Goal: Task Accomplishment & Management: Manage account settings

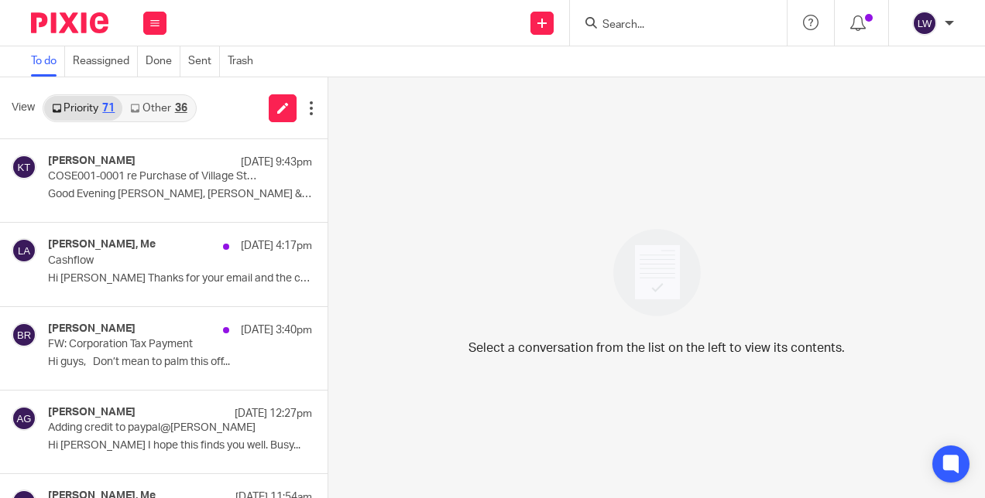
click at [160, 118] on link "Other 36" at bounding box center [158, 108] width 72 height 25
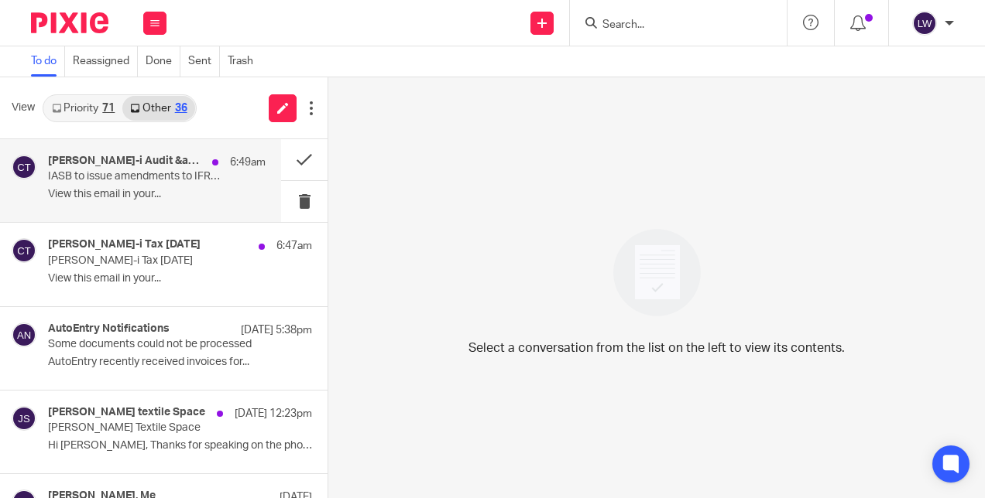
click at [77, 189] on p "View this email in your..." at bounding box center [157, 194] width 218 height 13
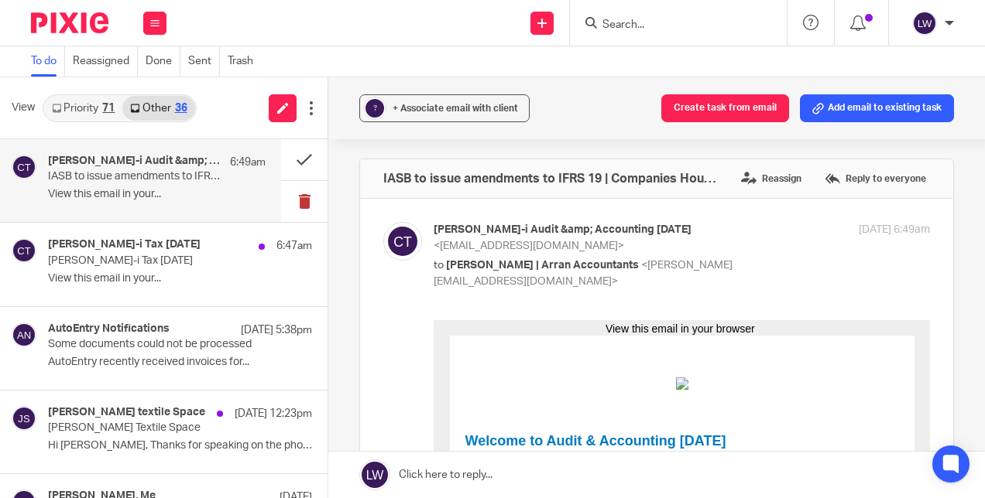
click at [283, 206] on button at bounding box center [304, 201] width 46 height 41
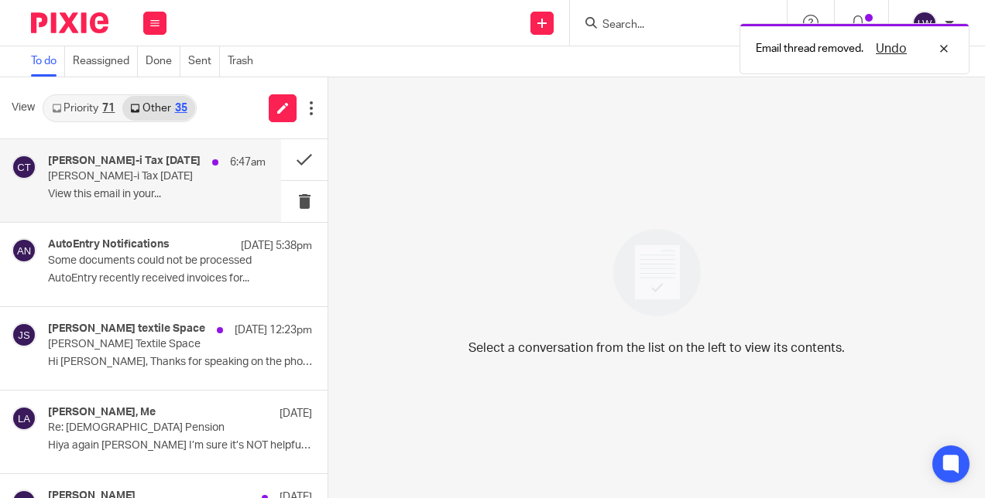
click at [106, 185] on div "[PERSON_NAME]-i Tax [DATE] 6:47am [PERSON_NAME]-i Tax [DATE] View this email in…" at bounding box center [157, 181] width 218 height 52
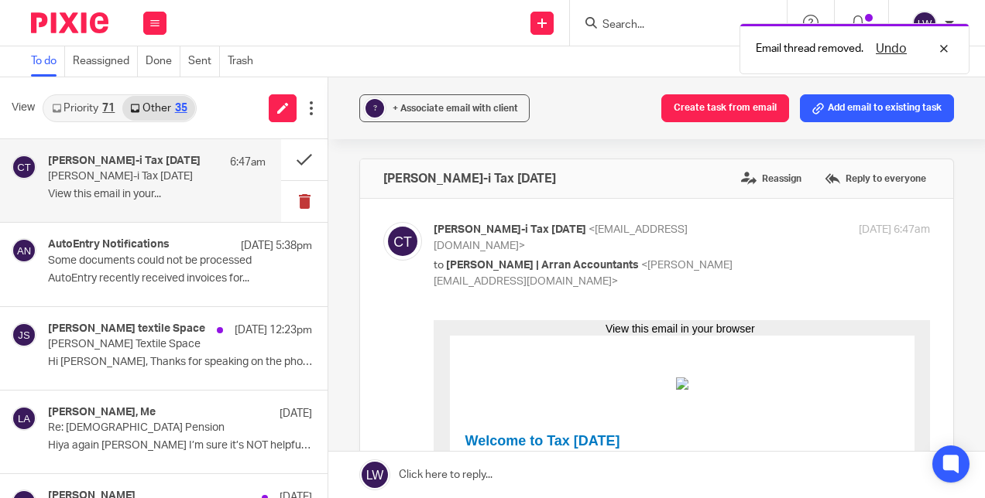
click at [285, 208] on button at bounding box center [304, 201] width 46 height 41
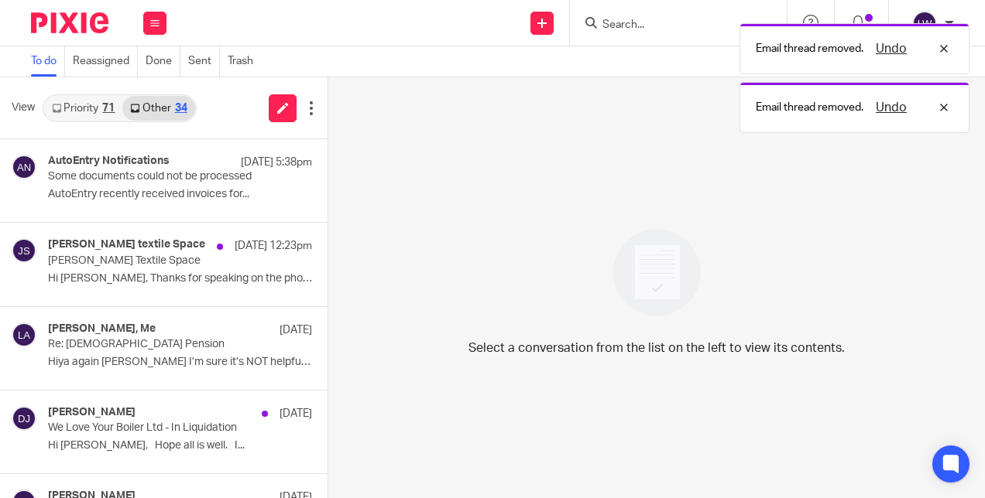
click at [80, 119] on link "Priority 71" at bounding box center [83, 108] width 78 height 25
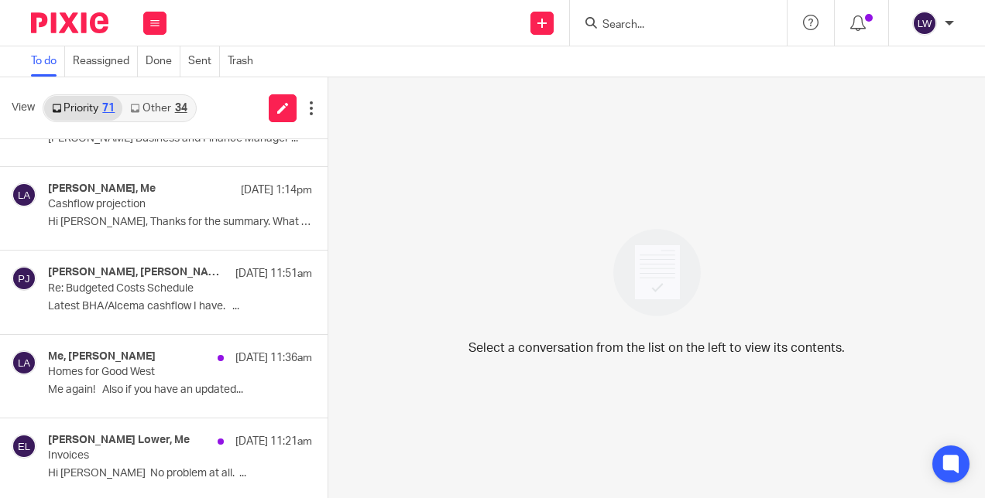
scroll to position [895, 0]
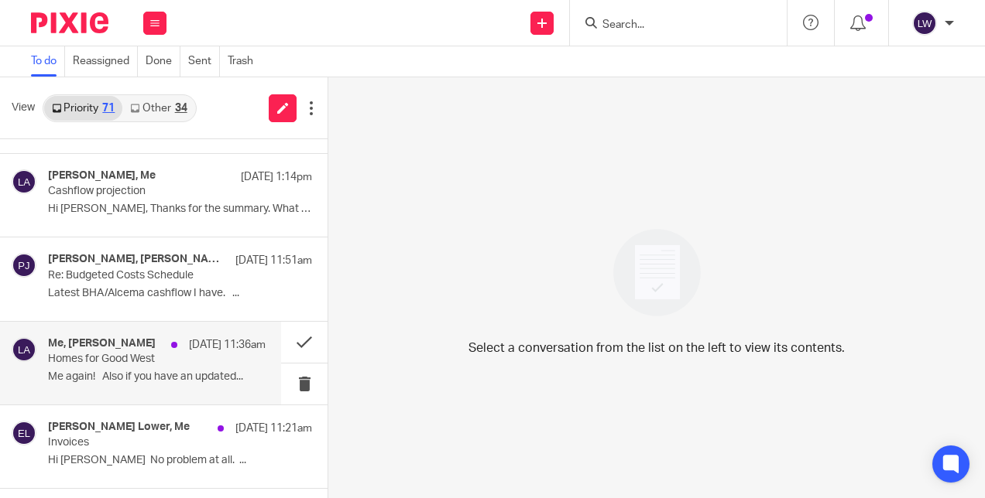
click at [115, 379] on p "Me again! Also if you have an updated..." at bounding box center [157, 377] width 218 height 13
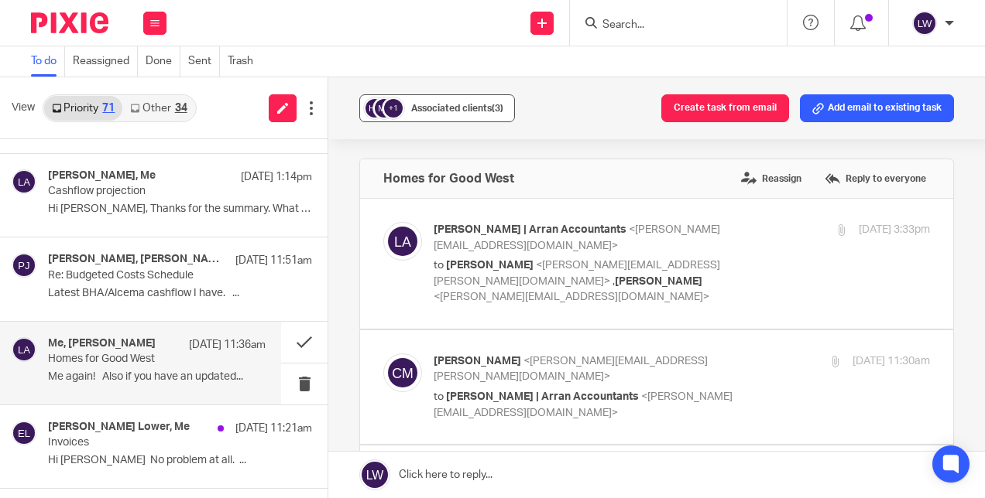
scroll to position [0, 0]
click at [416, 115] on div "Associated clients (3)" at bounding box center [457, 108] width 92 height 15
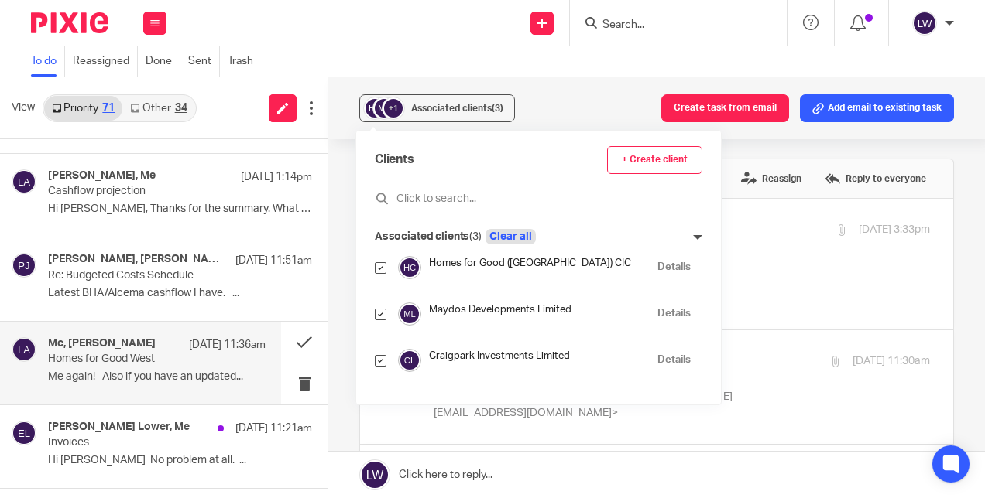
click at [516, 236] on button "Clear all" at bounding box center [510, 236] width 50 height 15
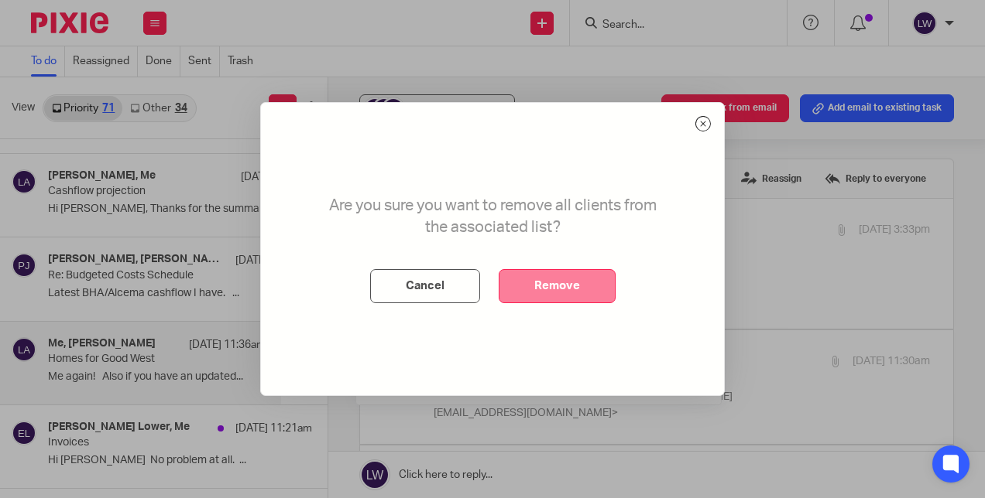
click at [557, 273] on button "Remove" at bounding box center [556, 286] width 117 height 34
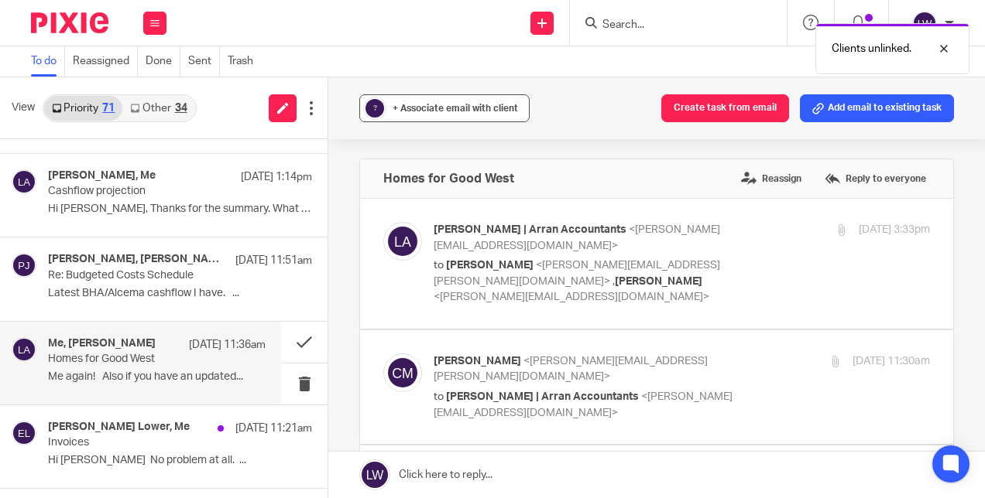
click at [438, 108] on span "+ Associate email with client" at bounding box center [454, 108] width 125 height 9
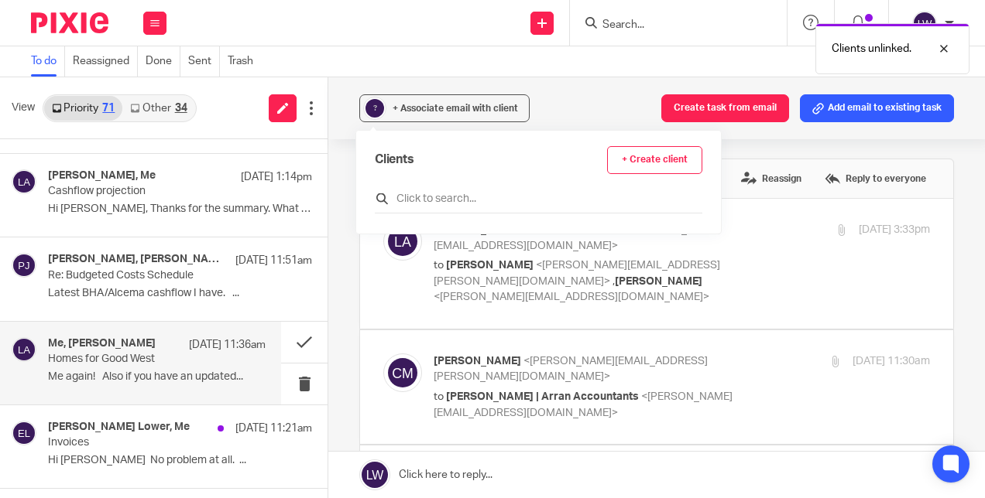
click at [417, 191] on input "text" at bounding box center [538, 198] width 327 height 15
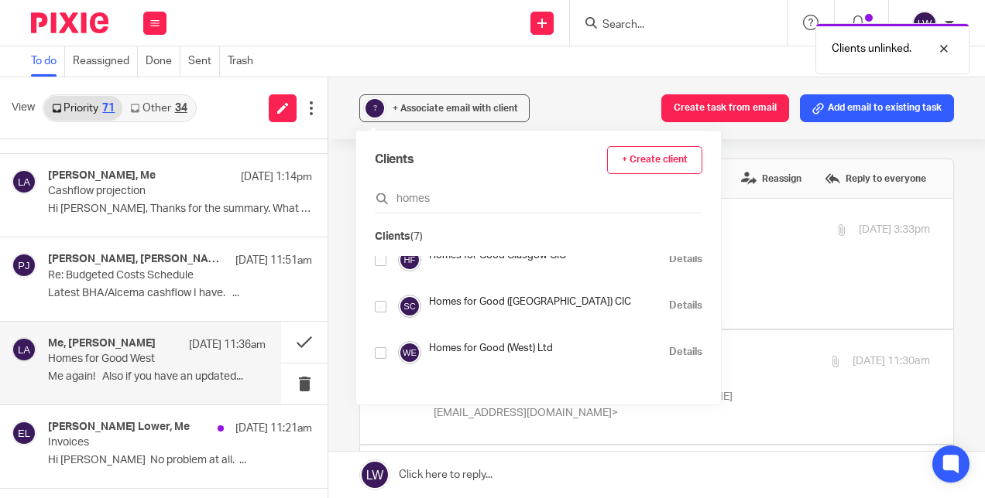
scroll to position [112, 0]
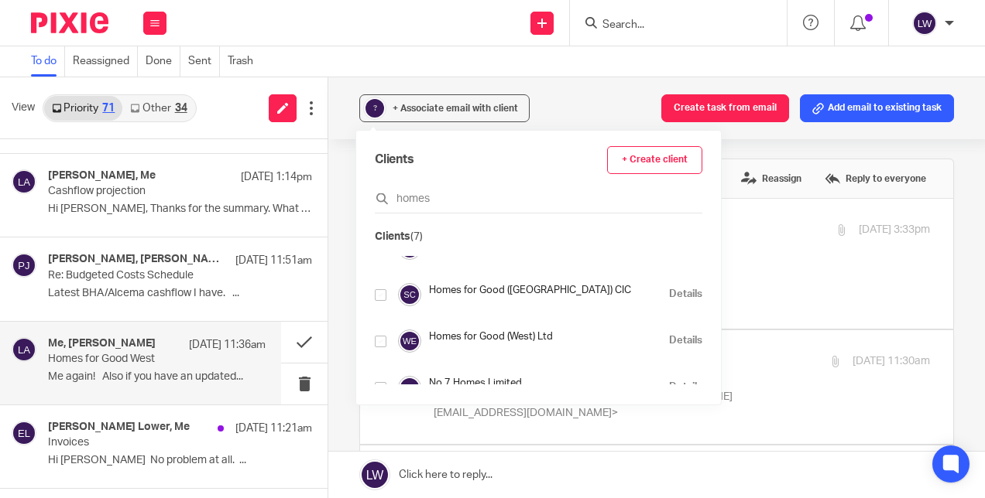
type input "homes"
click at [380, 341] on input "checkbox" at bounding box center [381, 342] width 12 height 12
checkbox input "true"
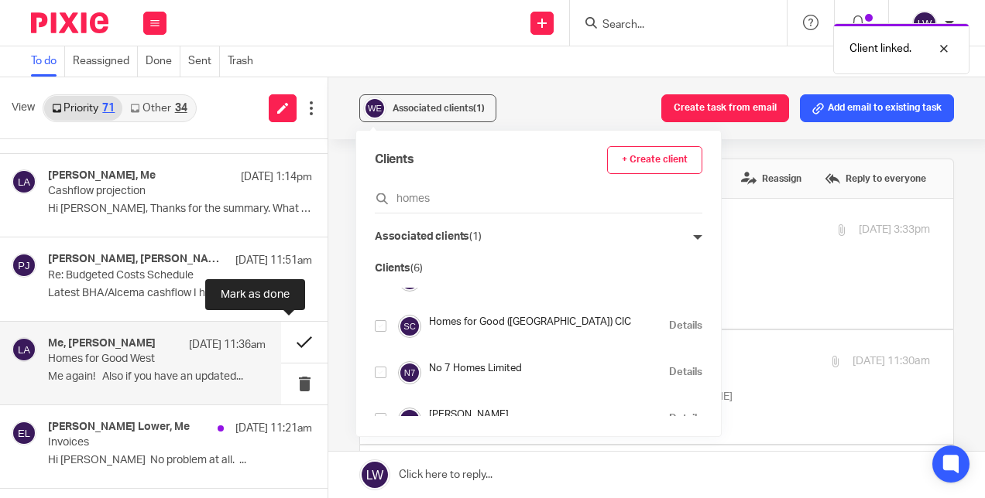
click at [282, 333] on button at bounding box center [304, 342] width 46 height 41
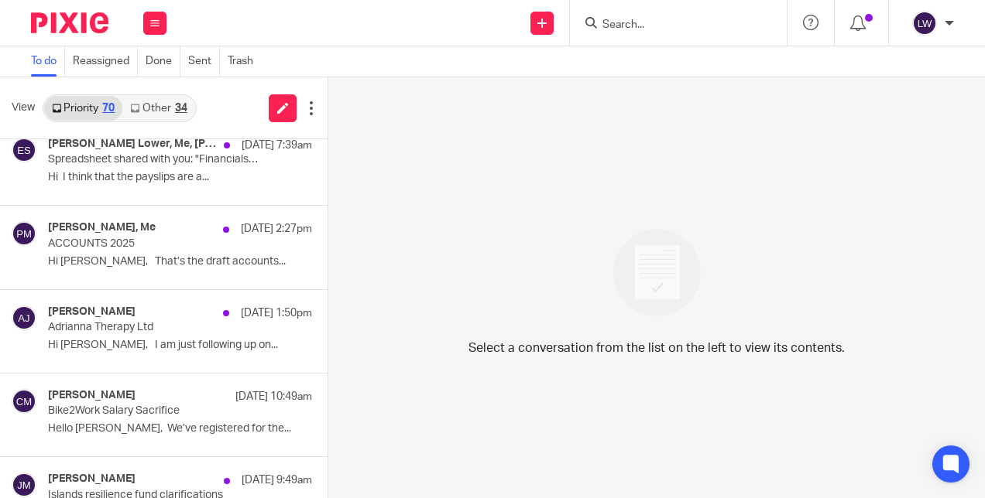
scroll to position [585, 0]
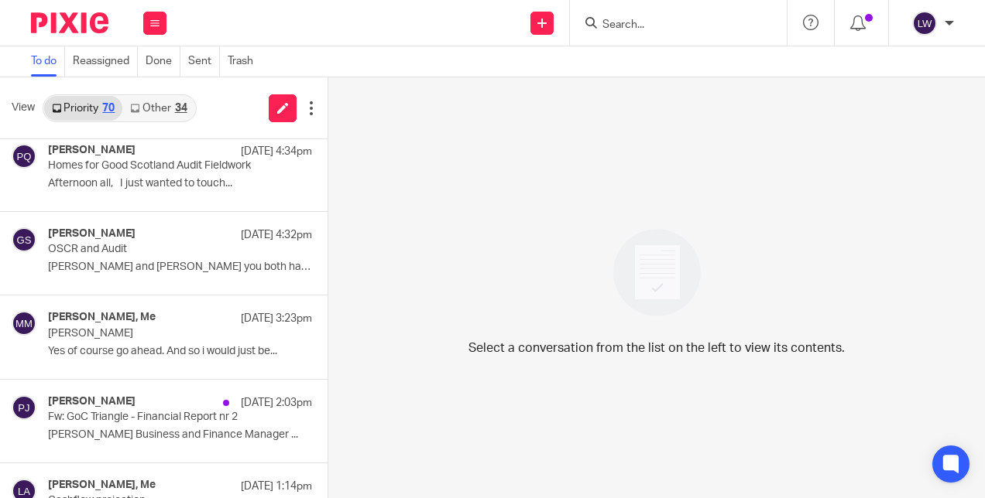
click at [163, 100] on link "Other 34" at bounding box center [158, 108] width 72 height 25
